Goal: Information Seeking & Learning: Learn about a topic

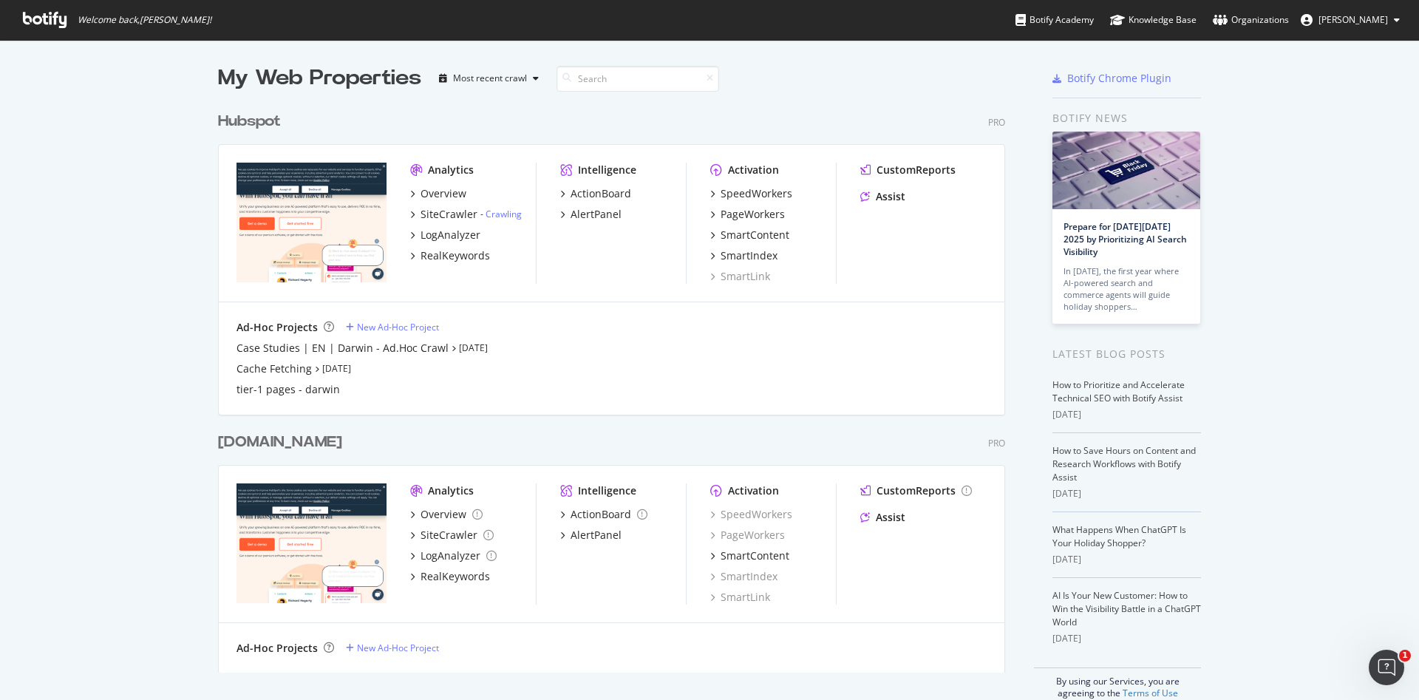
click at [316, 195] on img "grid" at bounding box center [311, 223] width 150 height 120
click at [432, 191] on div "Overview" at bounding box center [443, 193] width 46 height 15
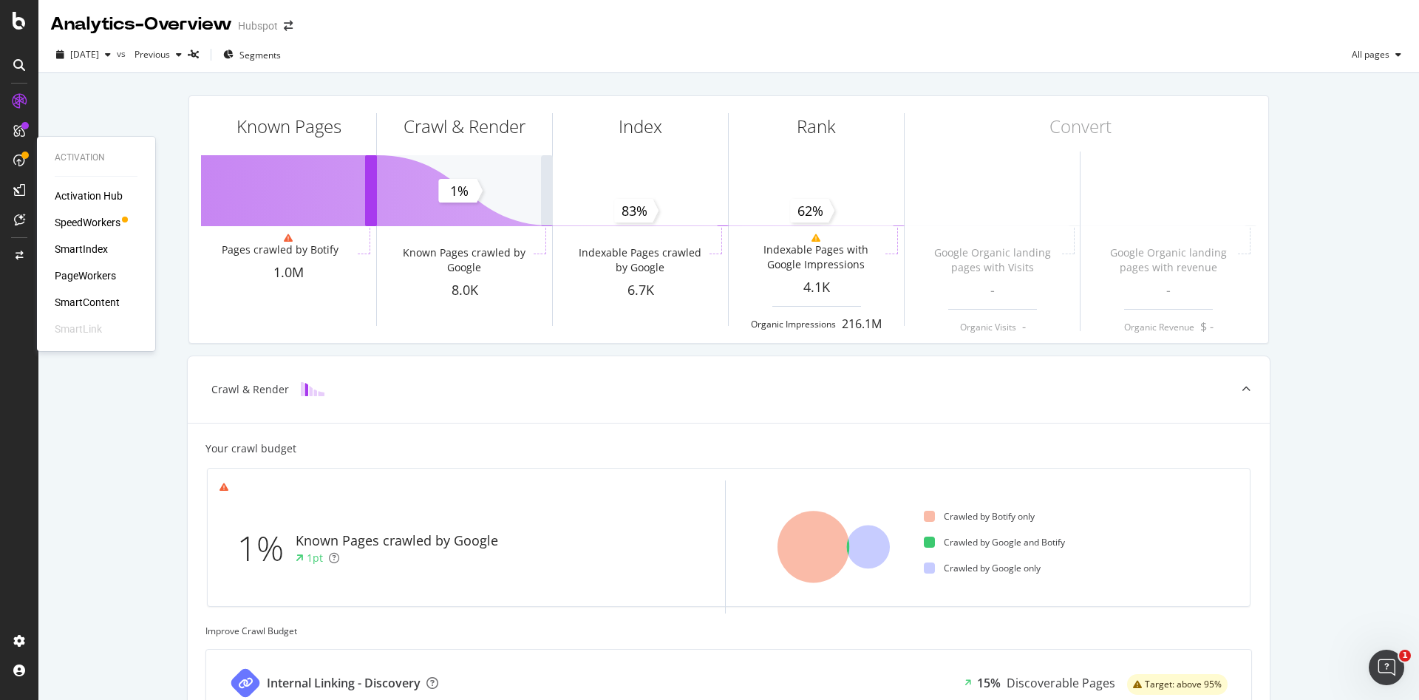
click at [90, 270] on div "PageWorkers" at bounding box center [85, 275] width 61 height 15
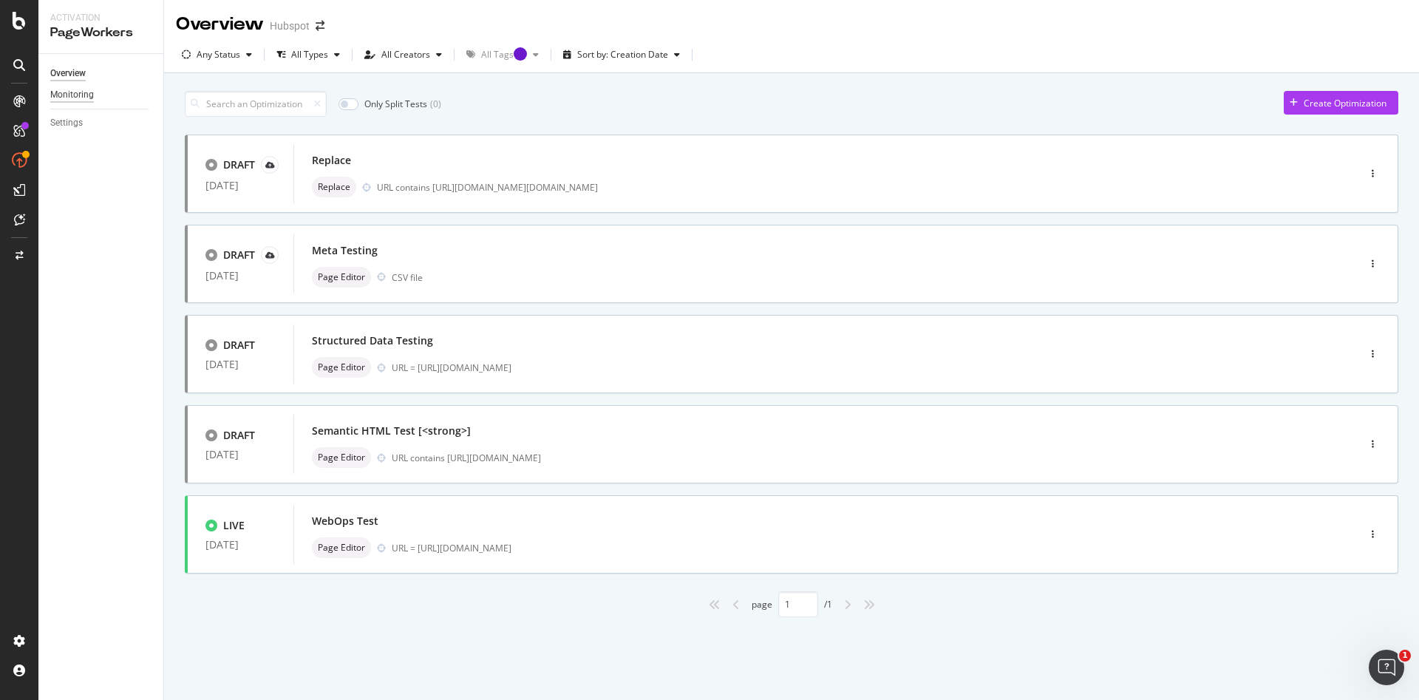
click at [82, 89] on div "Monitoring" at bounding box center [72, 95] width 44 height 16
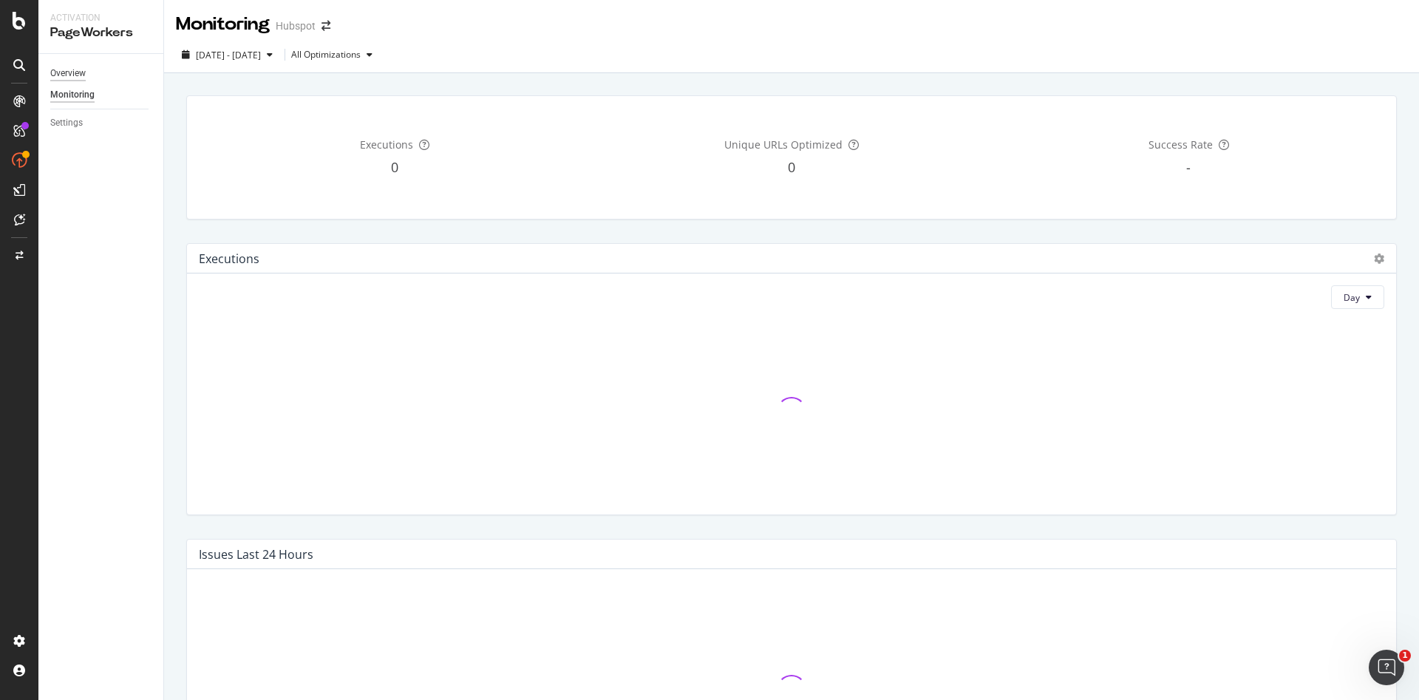
click at [69, 74] on div "Overview" at bounding box center [67, 74] width 35 height 16
